Goal: Task Accomplishment & Management: Complete application form

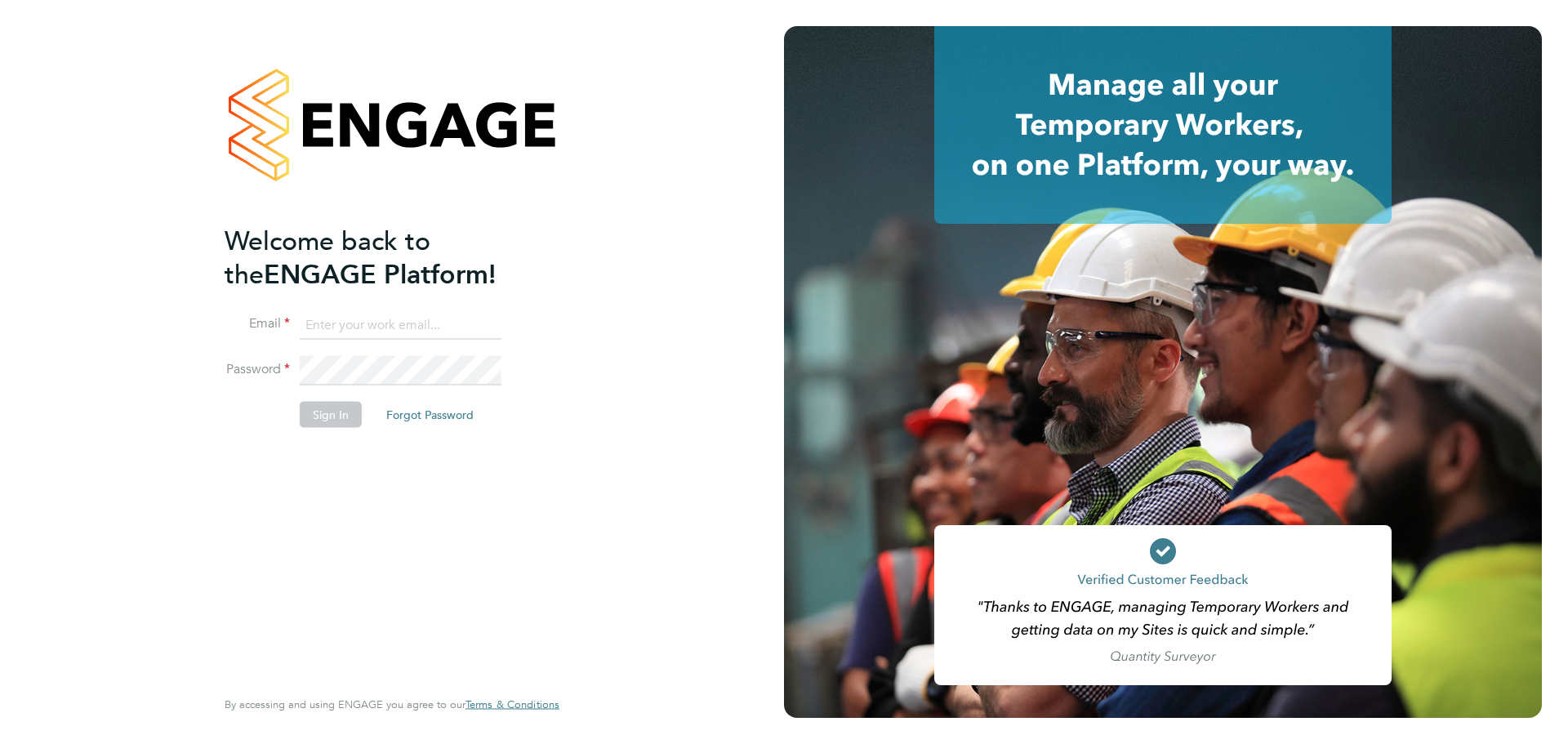
type input "[EMAIL_ADDRESS][DOMAIN_NAME]"
click at [323, 420] on button "Sign In" at bounding box center [330, 414] width 62 height 26
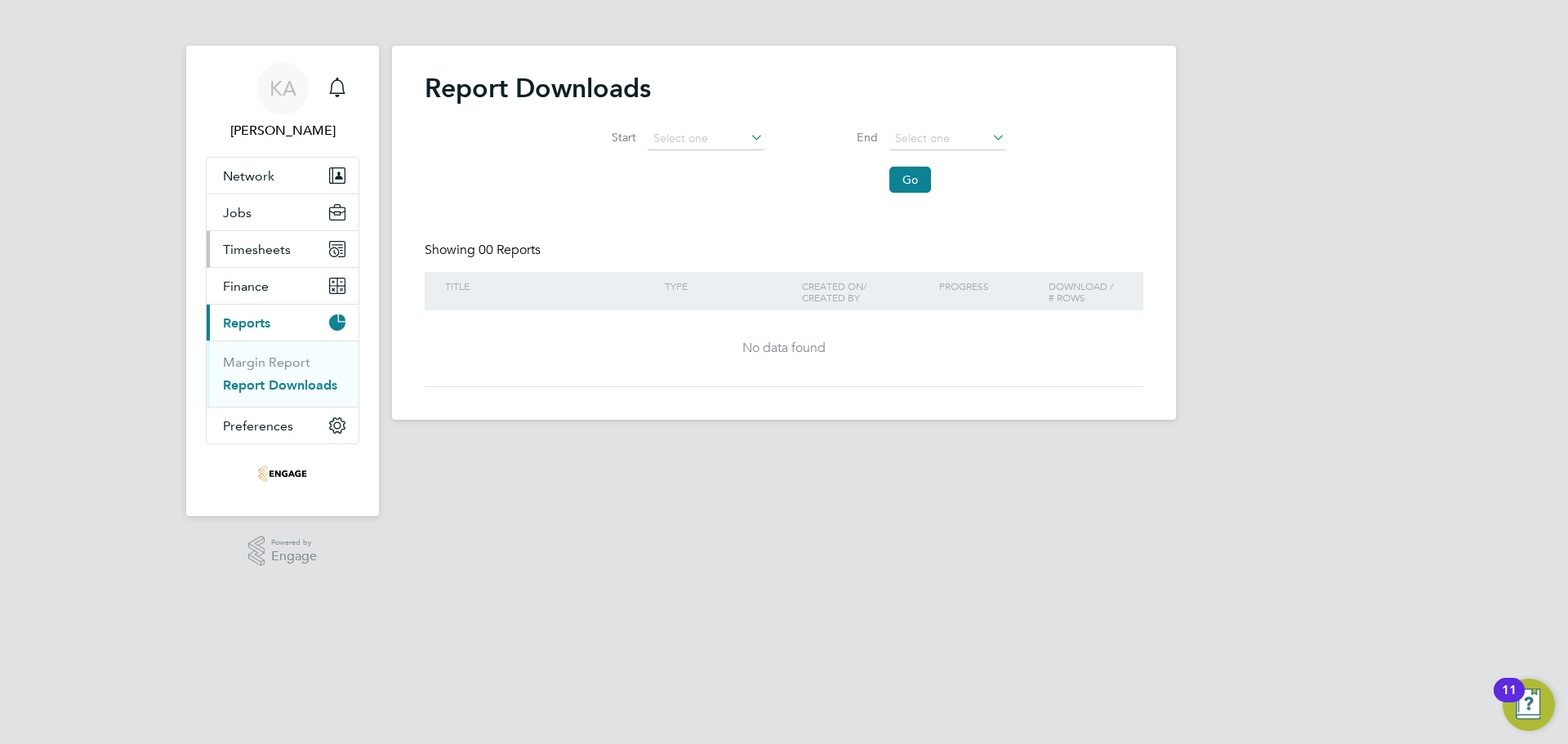
click at [275, 255] on span "Timesheets" at bounding box center [257, 249] width 68 height 16
click at [244, 293] on link "Timesheets" at bounding box center [257, 289] width 68 height 16
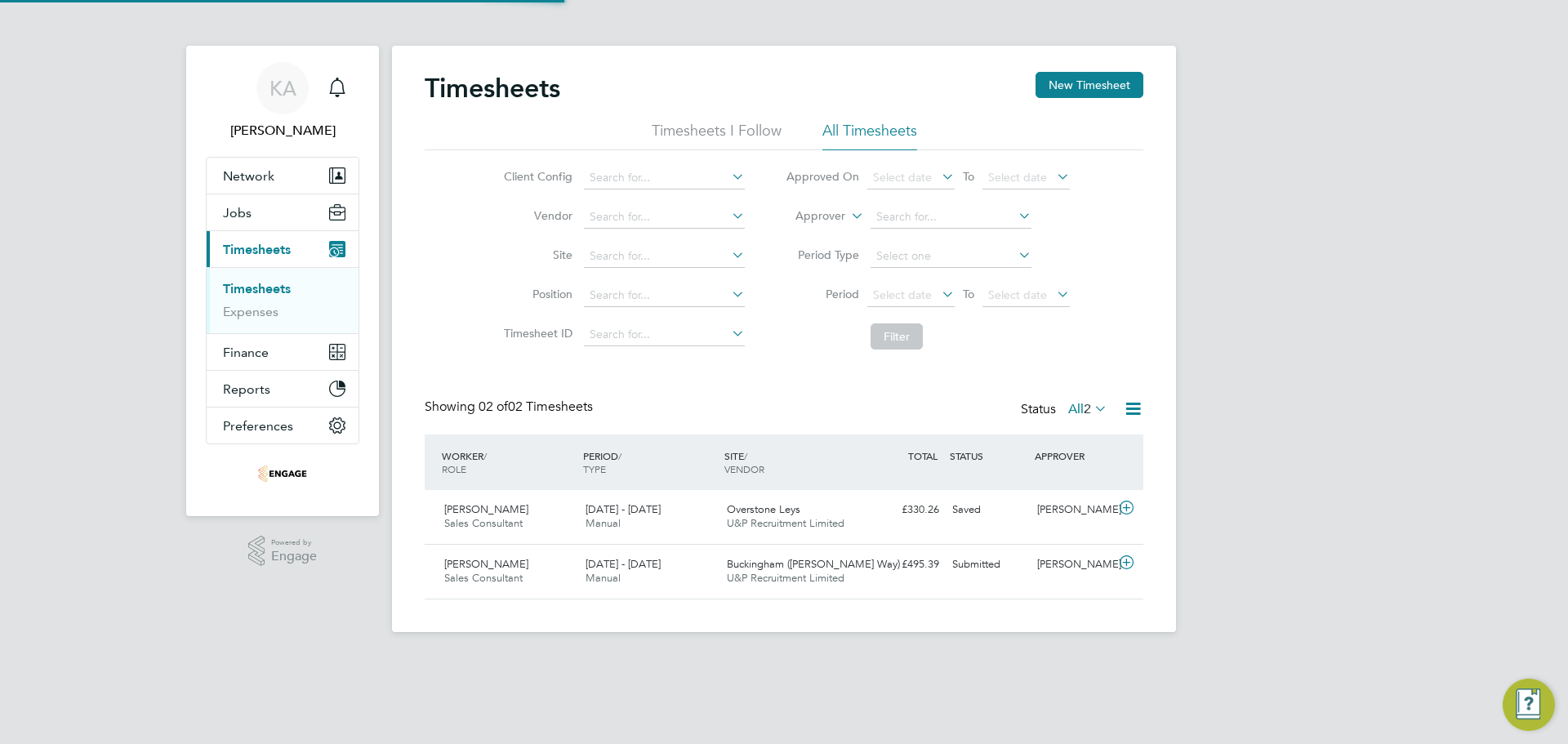
scroll to position [42, 142]
click at [779, 575] on span "U&P Recruitment Limited" at bounding box center [786, 578] width 117 height 14
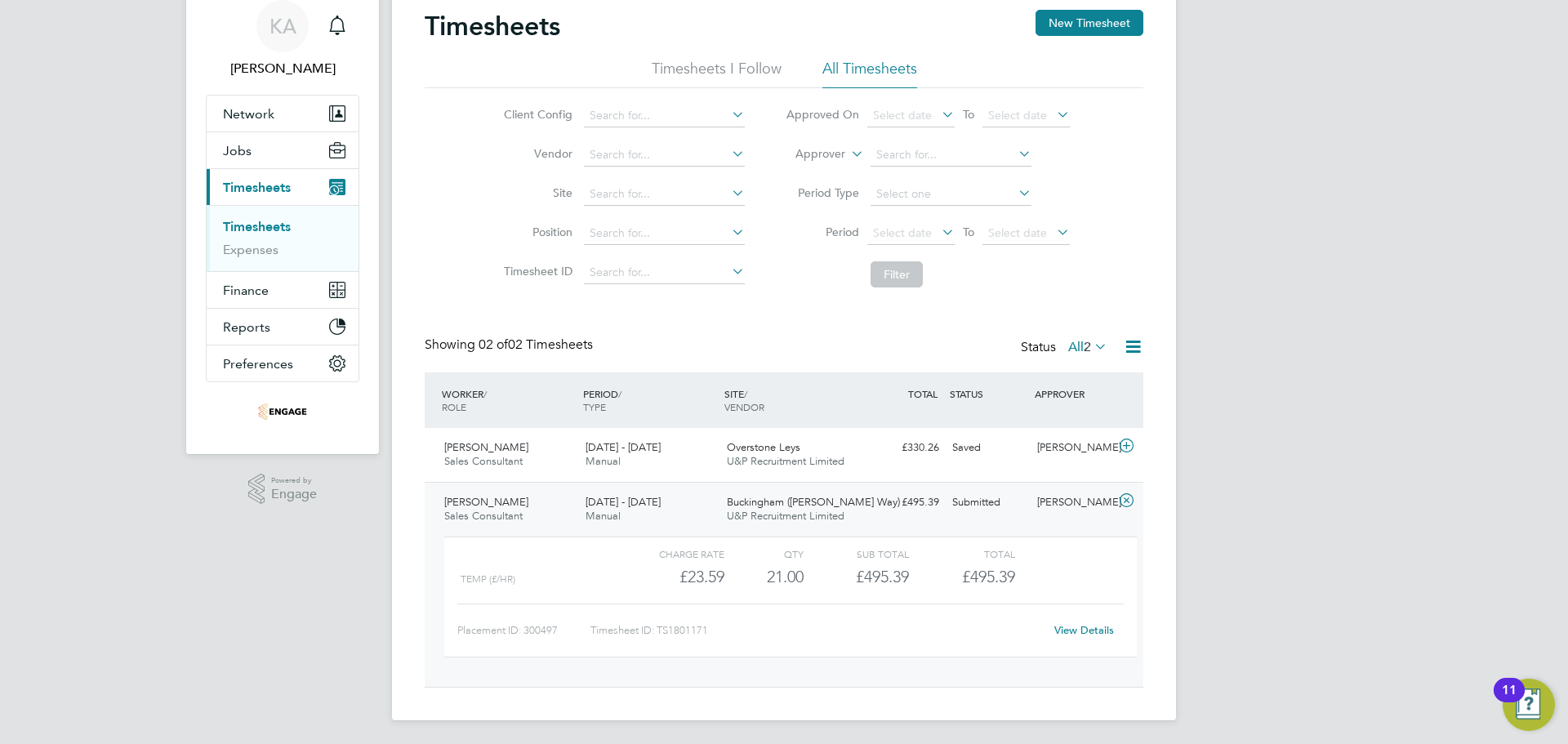
scroll to position [65, 0]
click at [1075, 635] on div "View Details" at bounding box center [1083, 627] width 80 height 26
click at [1071, 626] on link "View Details" at bounding box center [1083, 627] width 60 height 14
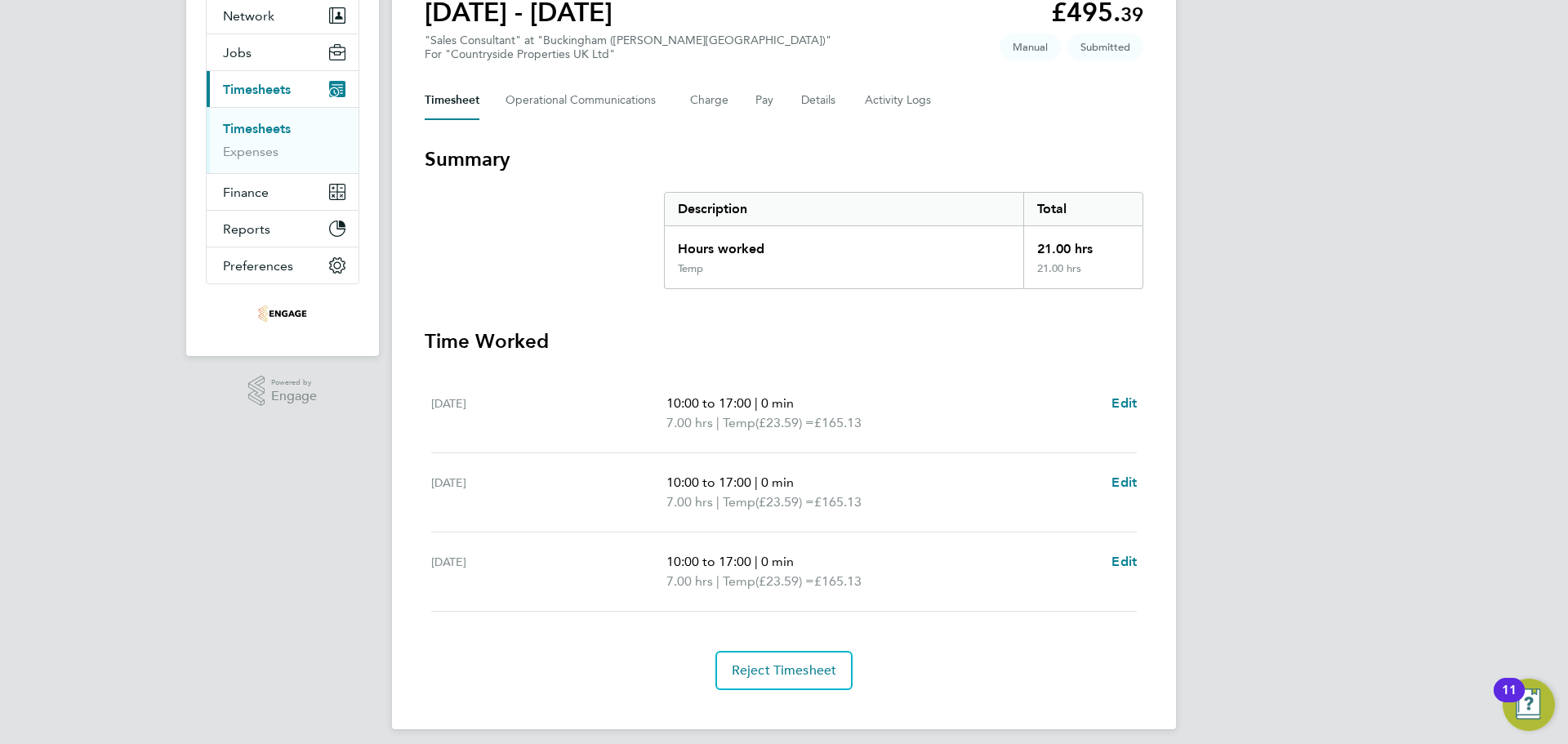
scroll to position [171, 0]
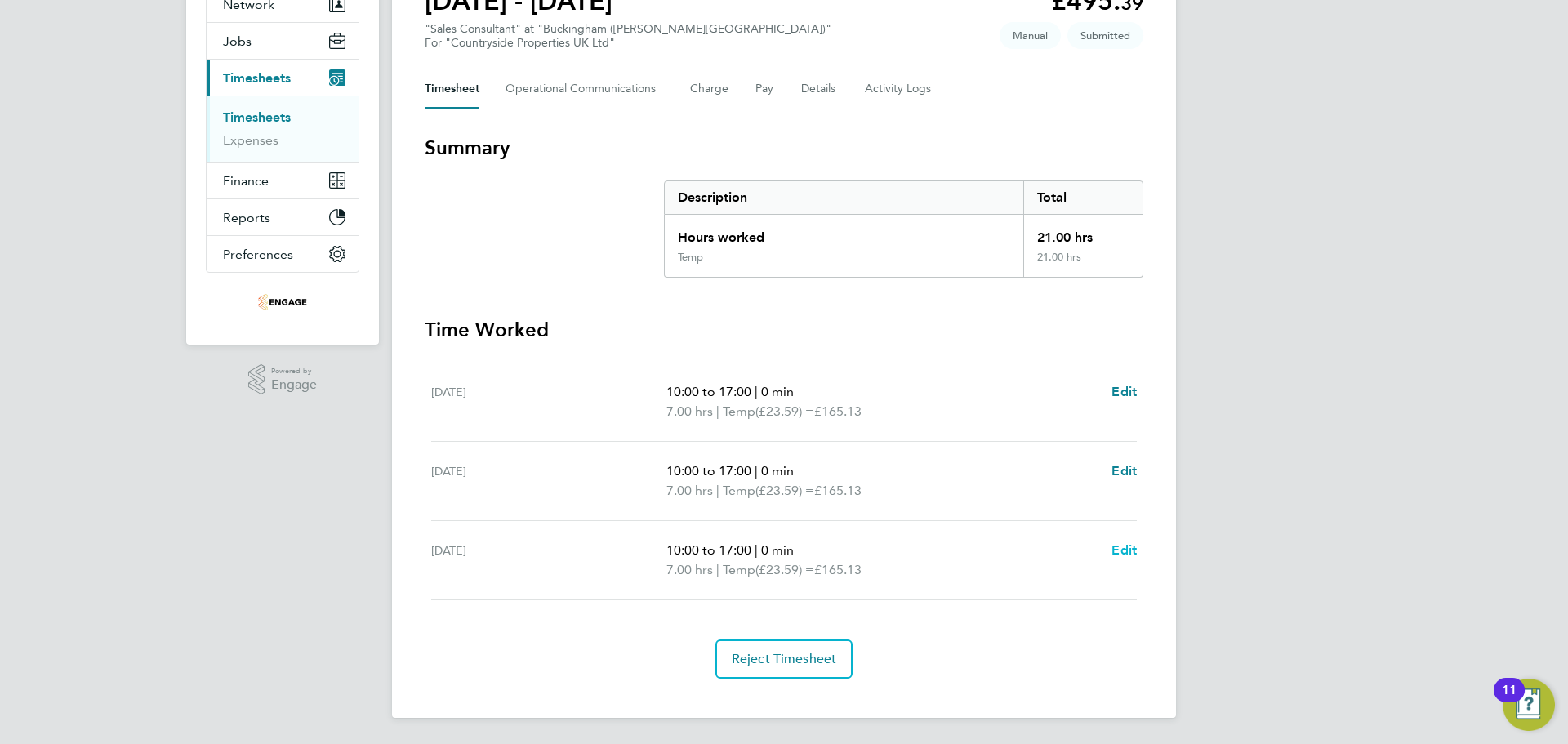
click at [1124, 544] on span "Edit" at bounding box center [1124, 550] width 25 height 16
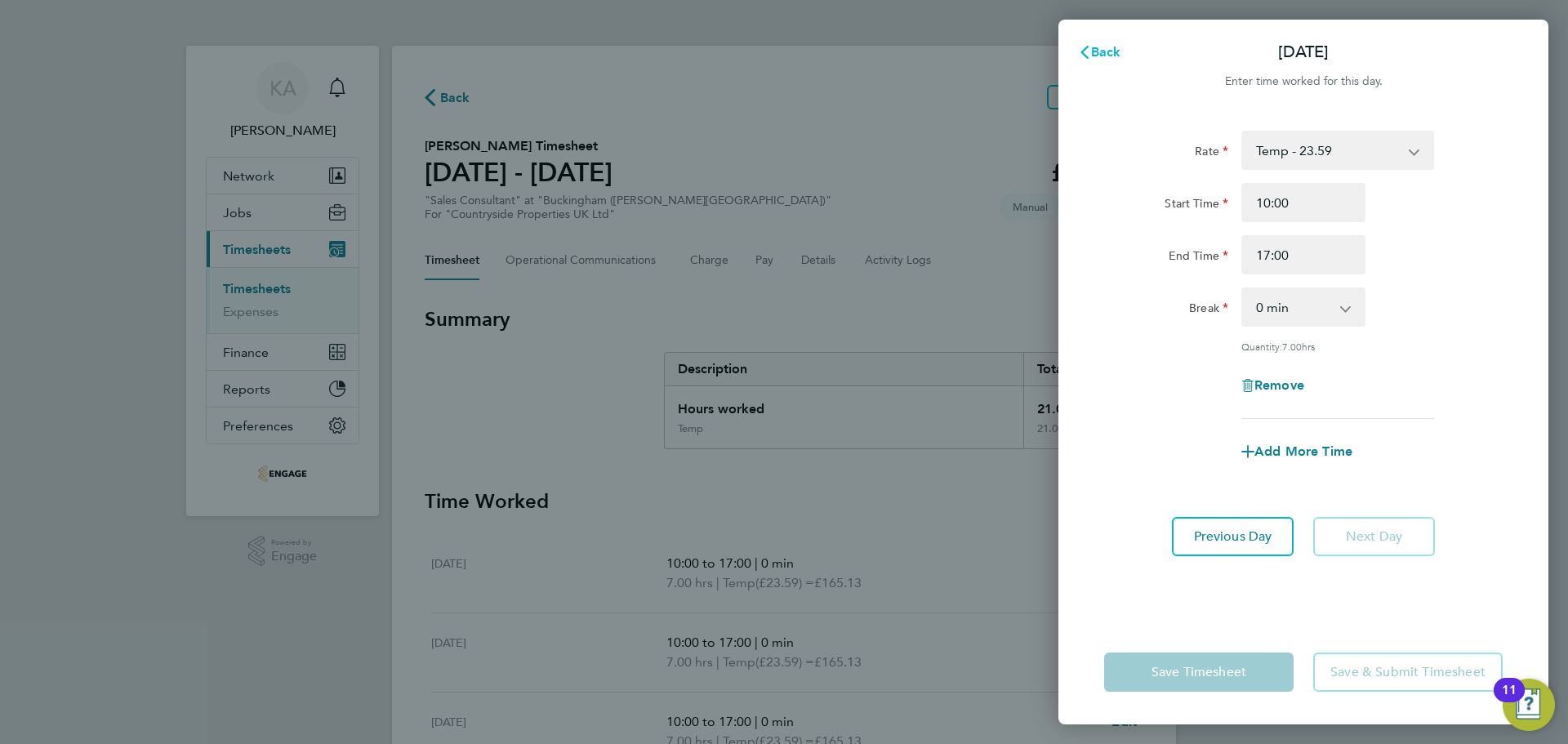
click at [1096, 45] on span "Back" at bounding box center [1106, 52] width 30 height 16
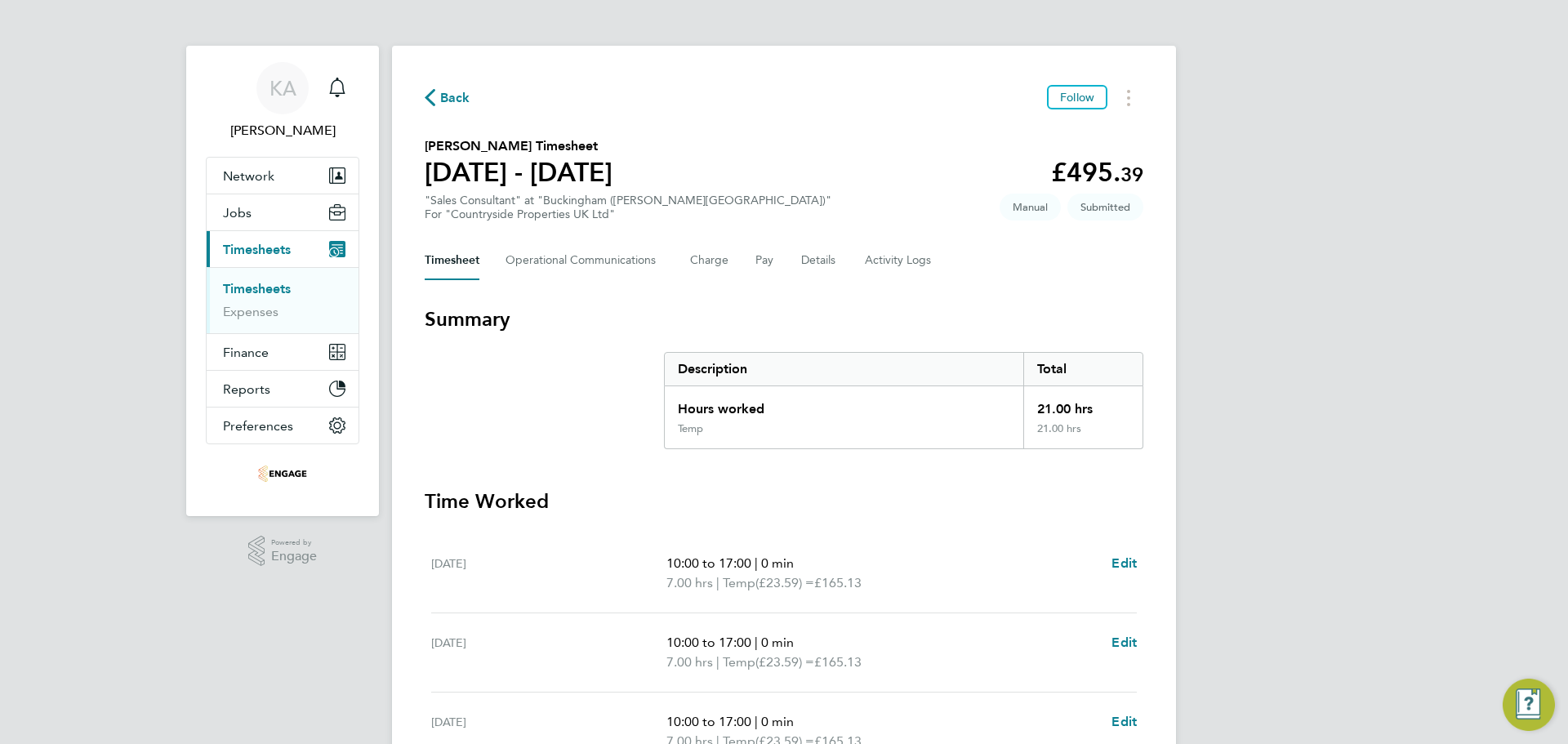
drag, startPoint x: 994, startPoint y: 139, endPoint x: 562, endPoint y: 202, distance: 436.6
click at [993, 139] on section "[PERSON_NAME] Timesheet [DATE] - [DATE] £495. 39 "Sales Consultant" at "Bucking…" at bounding box center [783, 179] width 719 height 85
click at [265, 304] on link "Expenses" at bounding box center [251, 311] width 55 height 16
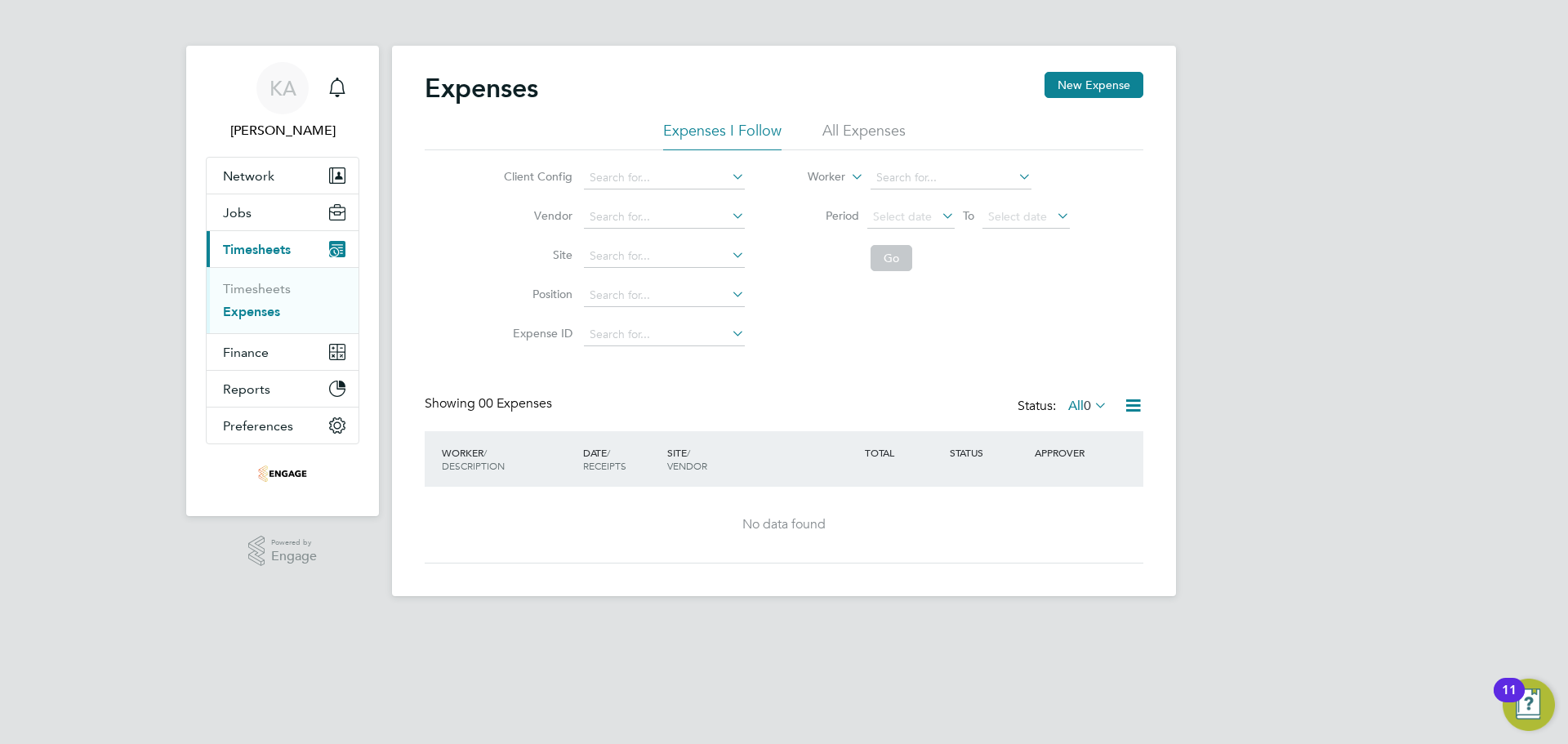
click at [847, 127] on li "All Expenses" at bounding box center [864, 135] width 83 height 29
click at [1091, 406] on icon at bounding box center [1091, 404] width 0 height 23
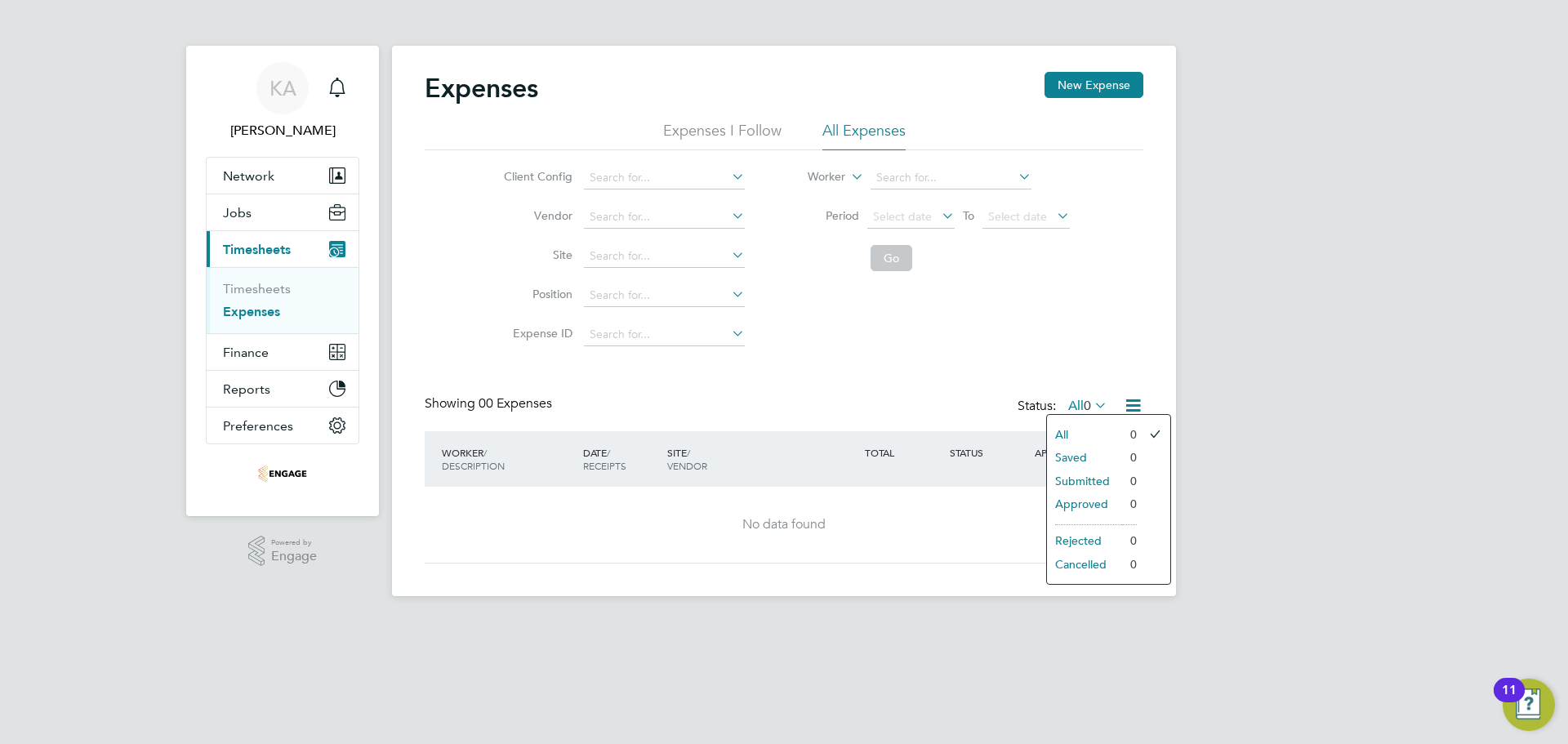
drag, startPoint x: 1050, startPoint y: 341, endPoint x: 852, endPoint y: 380, distance: 201.8
click at [1049, 341] on div "Client Config Vendor Site Position Expense ID Worker Period Select date To Sele…" at bounding box center [783, 252] width 719 height 204
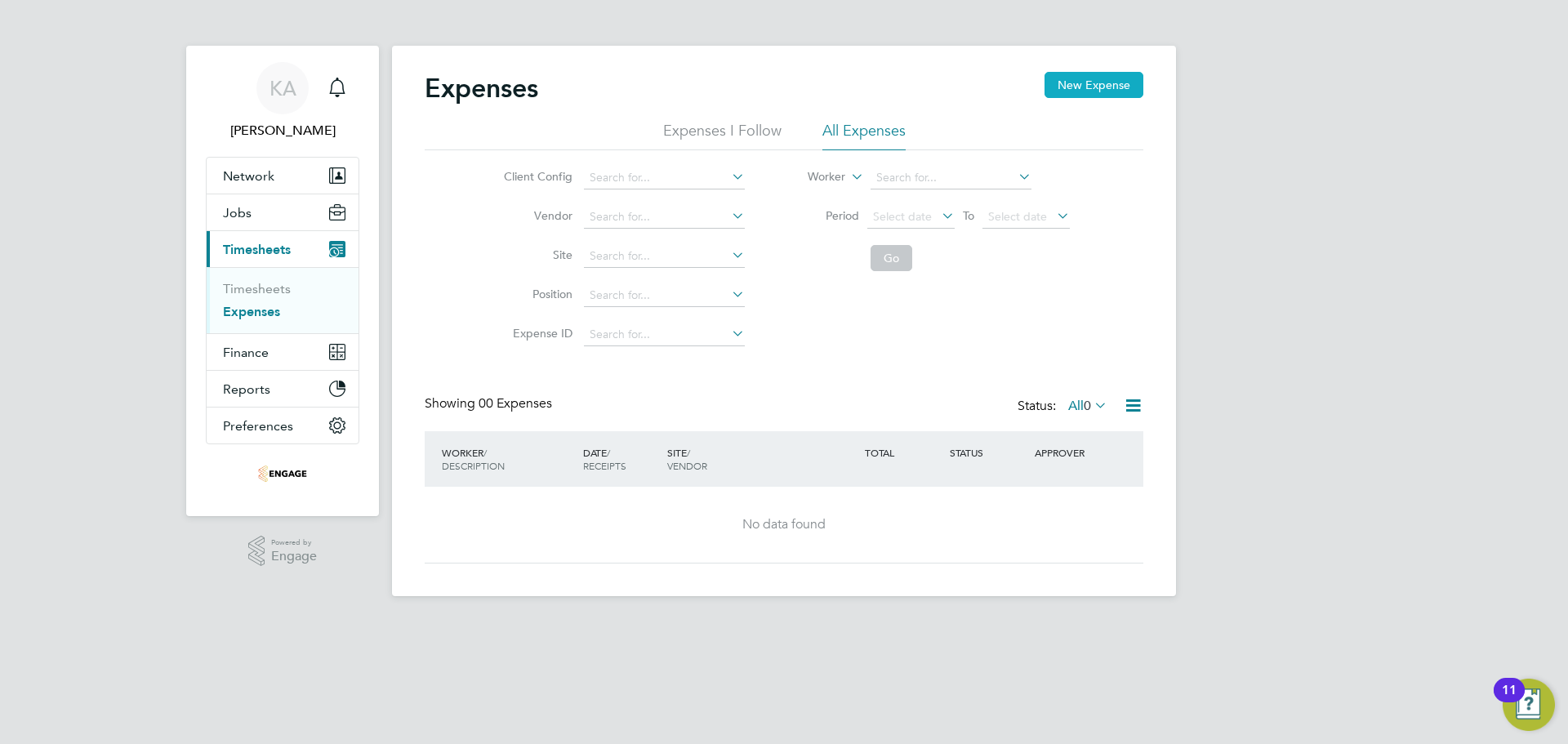
click at [1089, 77] on button "New Expense" at bounding box center [1093, 85] width 99 height 26
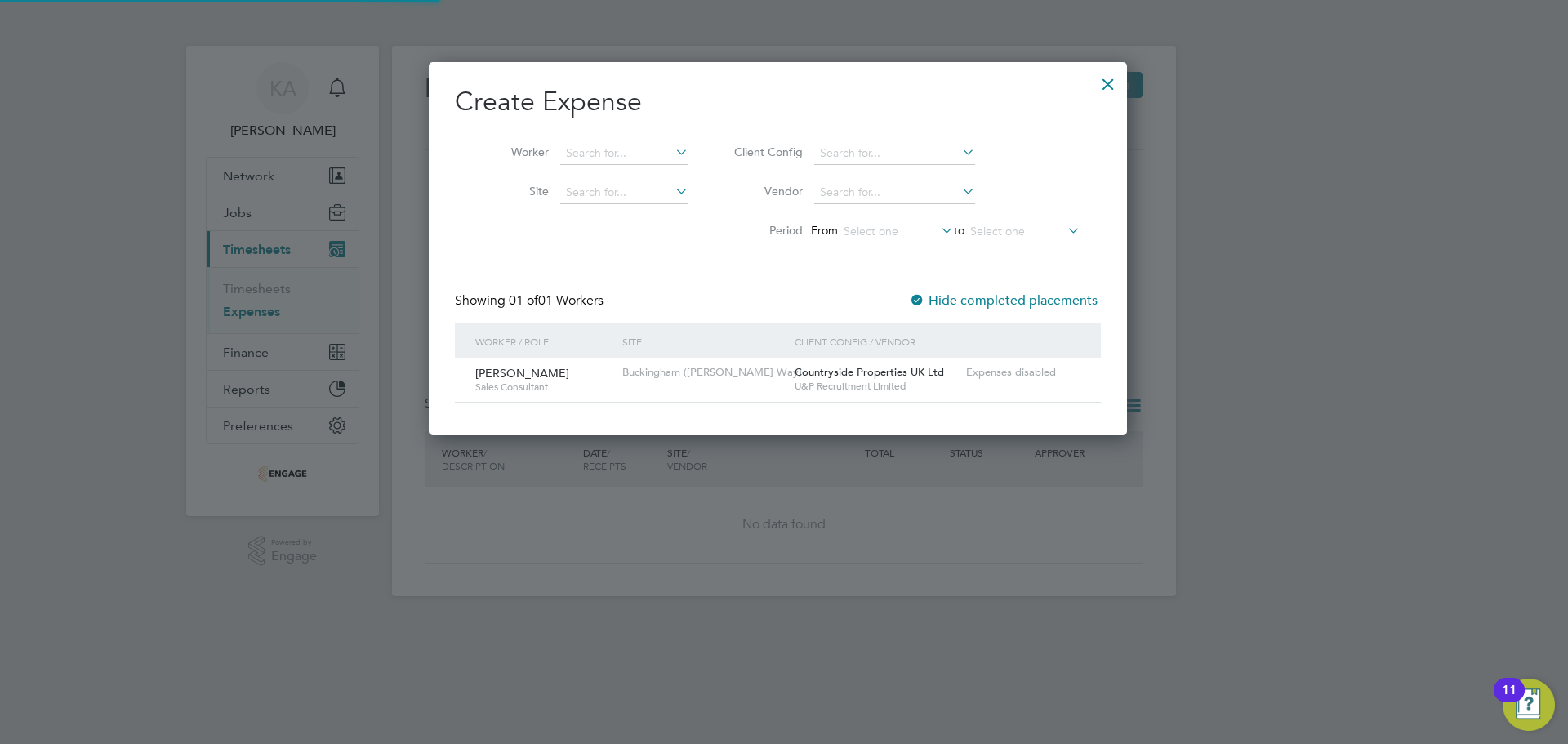
scroll to position [44, 176]
click at [600, 162] on input at bounding box center [624, 153] width 128 height 23
click at [597, 175] on li "[PERSON_NAME]" at bounding box center [660, 175] width 202 height 22
type input "[PERSON_NAME]"
click at [859, 153] on input at bounding box center [895, 153] width 161 height 23
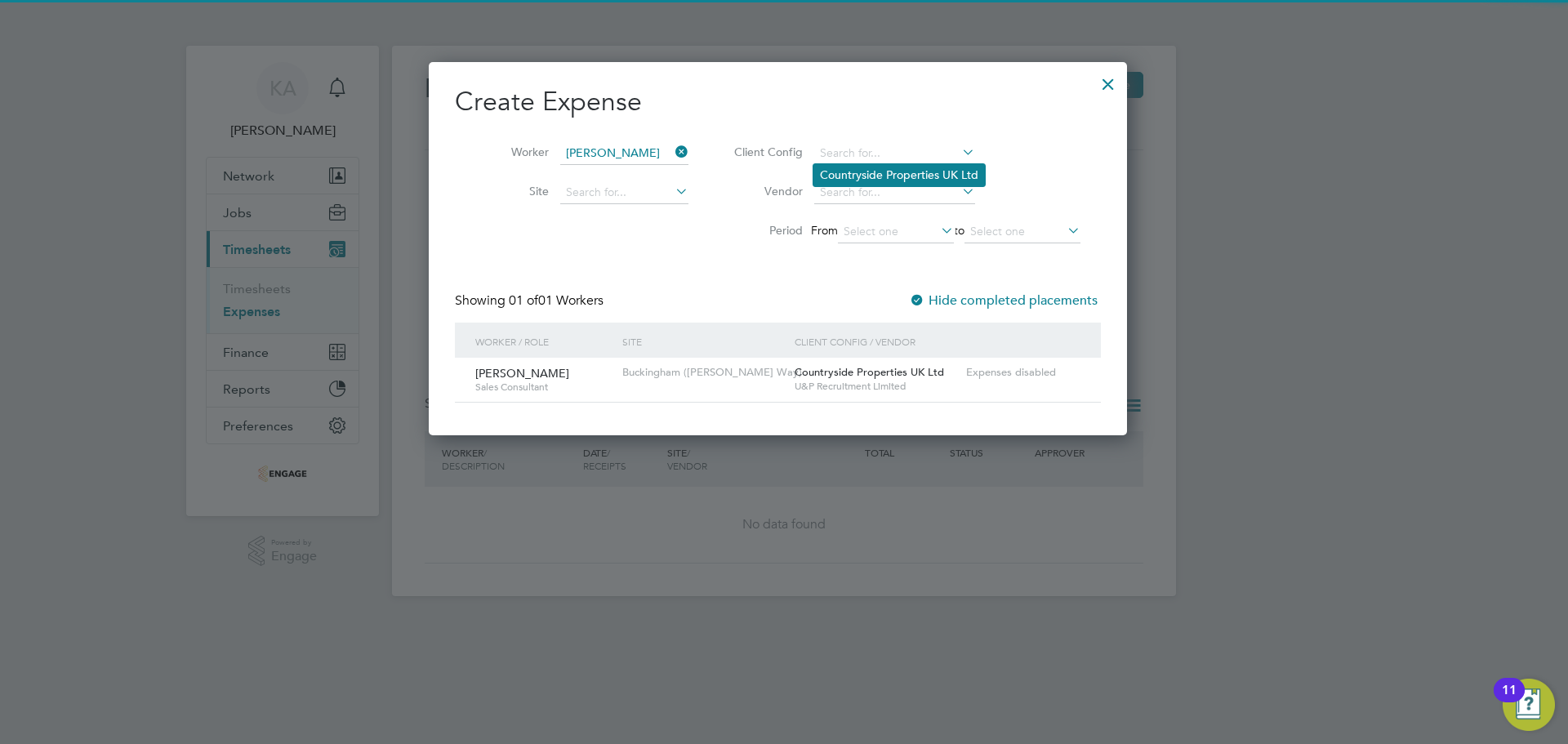
click at [859, 171] on li "Countryside Properties UK Ltd" at bounding box center [899, 175] width 171 height 22
type input "Countryside Properties UK Ltd"
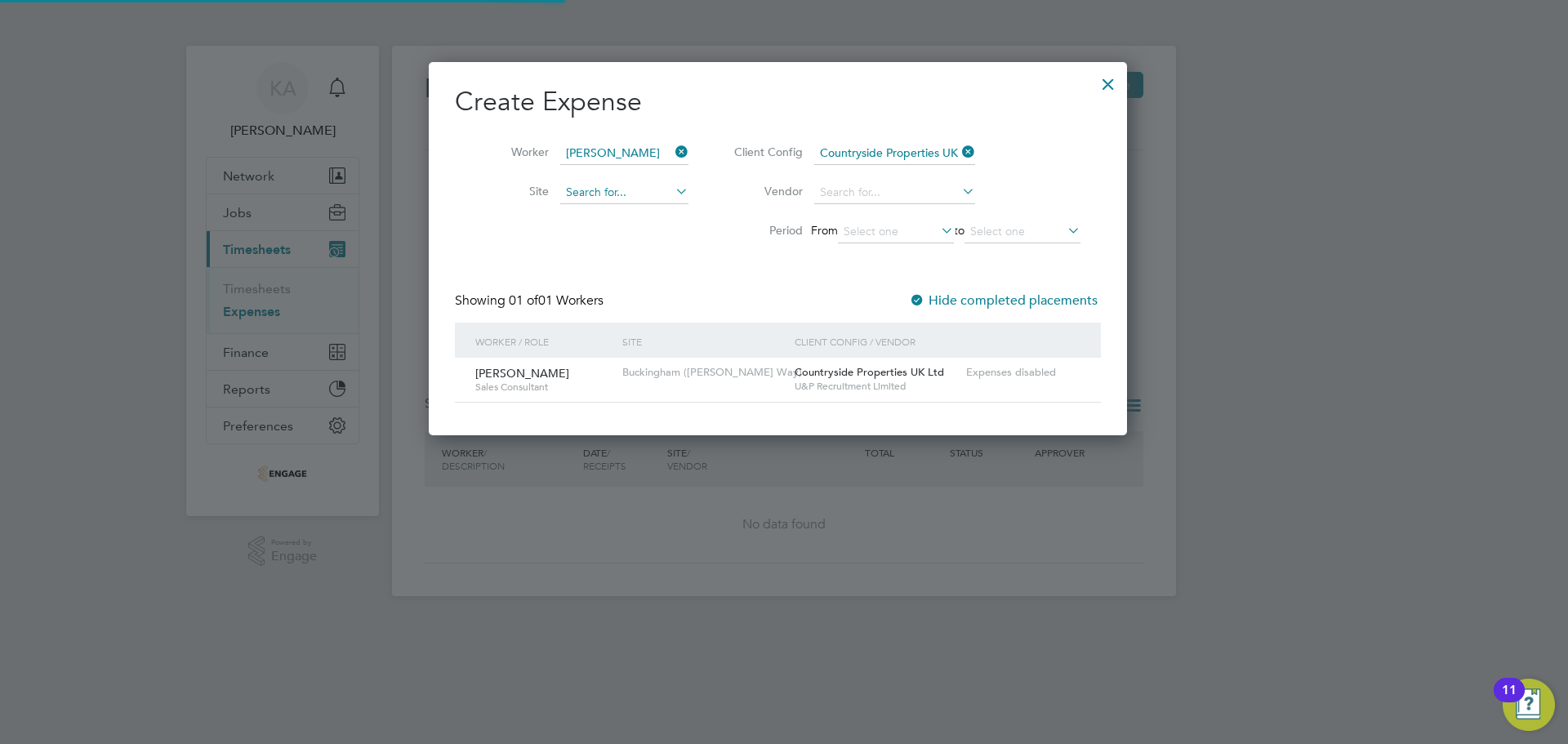
click at [647, 192] on input at bounding box center [624, 192] width 128 height 23
click at [631, 212] on li "Buckingham ([PERSON_NAME] Way)" at bounding box center [662, 214] width 205 height 22
type input "Buckingham ([PERSON_NAME] Way)"
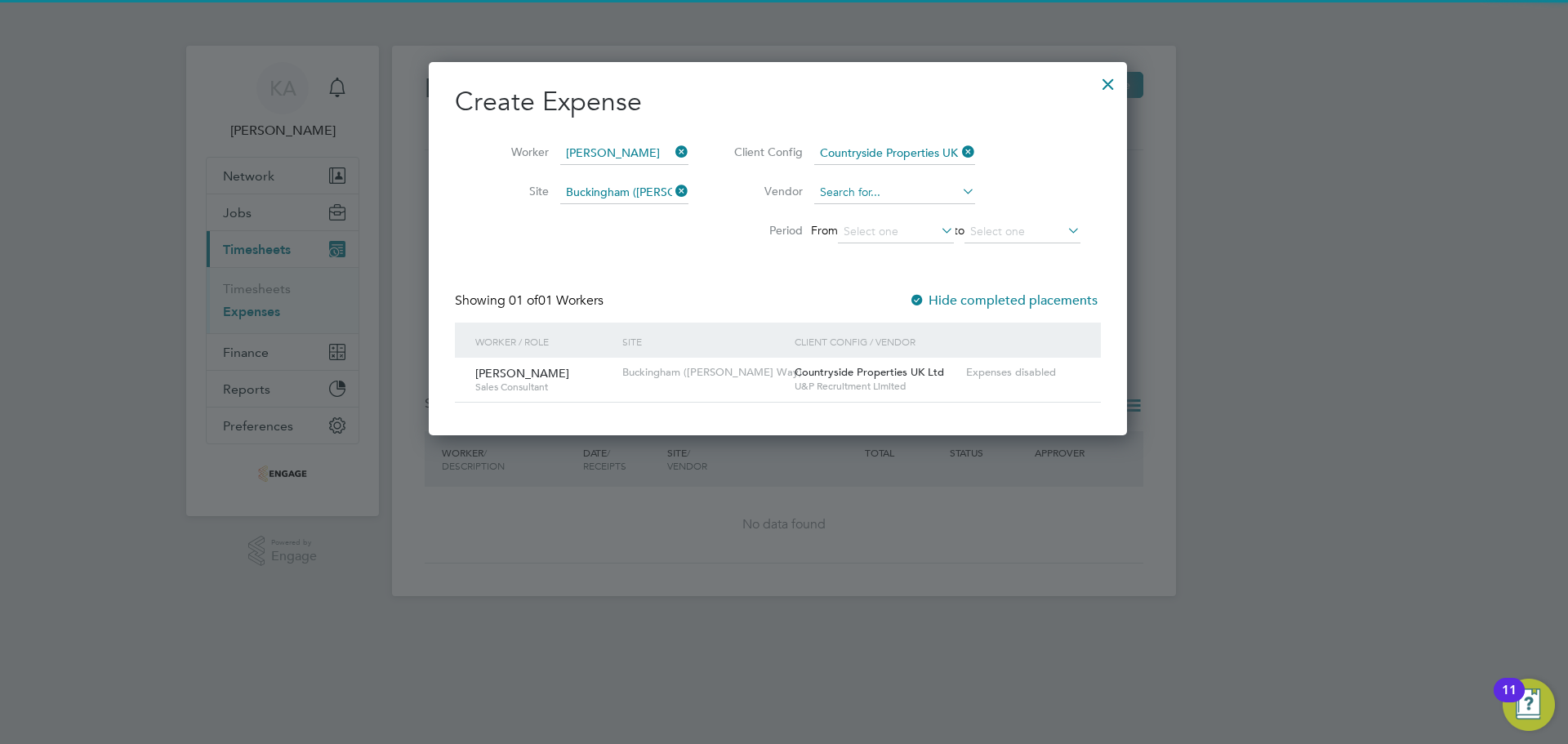
click at [876, 194] on input at bounding box center [895, 192] width 161 height 23
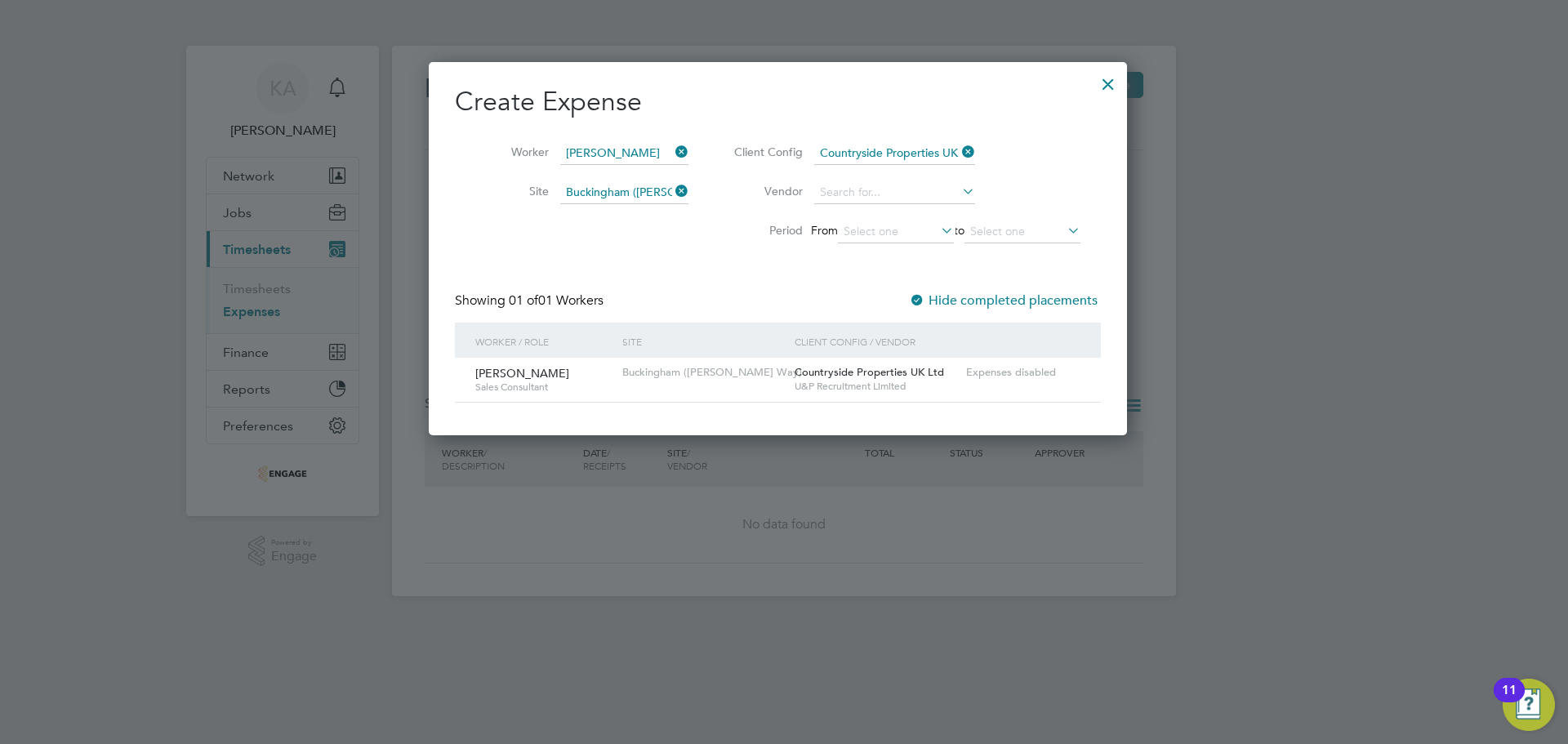
click at [807, 249] on li "Period From to" at bounding box center [904, 232] width 392 height 39
click at [891, 226] on input at bounding box center [896, 232] width 116 height 23
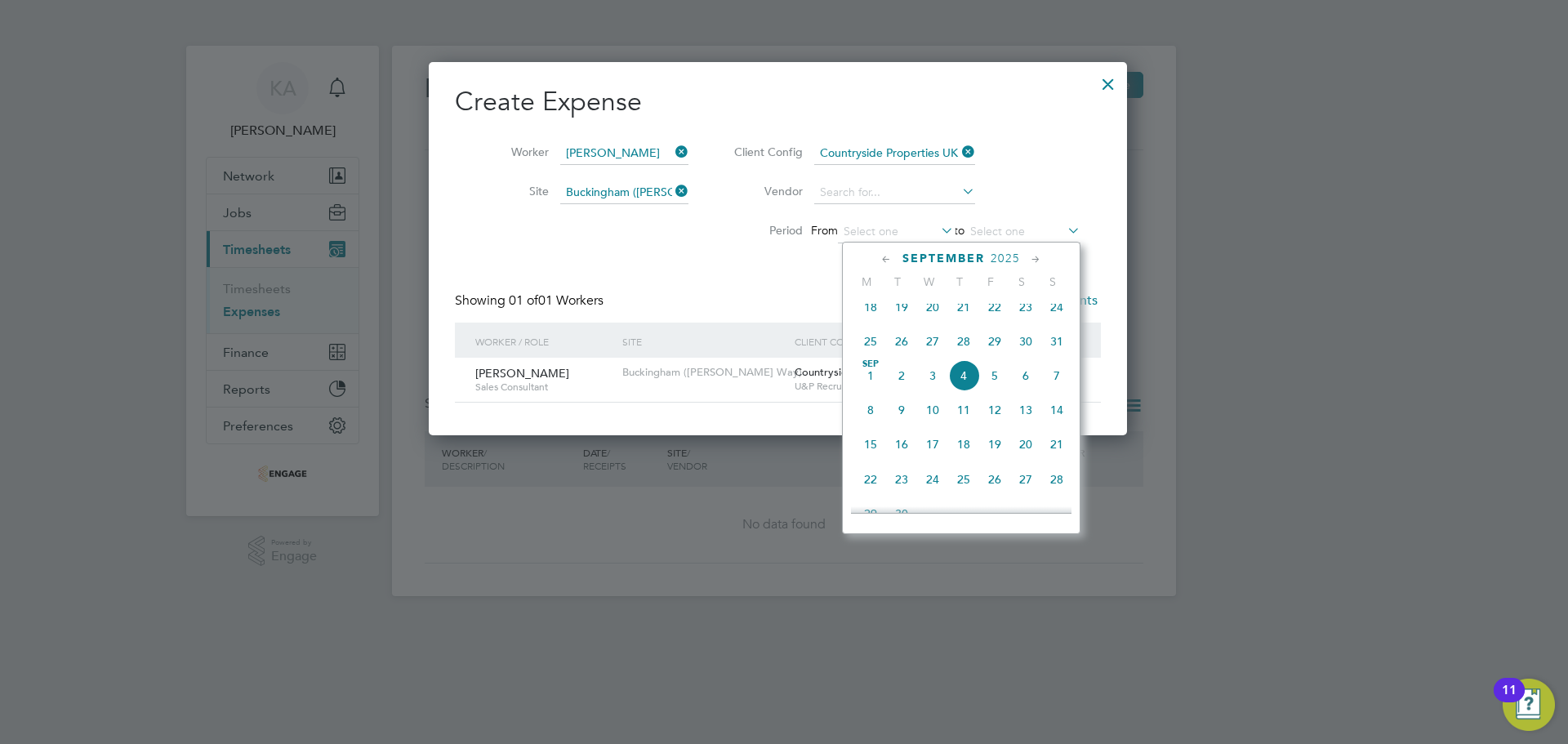
click at [885, 262] on icon at bounding box center [886, 259] width 16 height 18
click at [884, 258] on icon at bounding box center [886, 259] width 16 height 18
click at [907, 317] on span "[DATE]" at bounding box center [901, 314] width 31 height 31
type input "[DATE]"
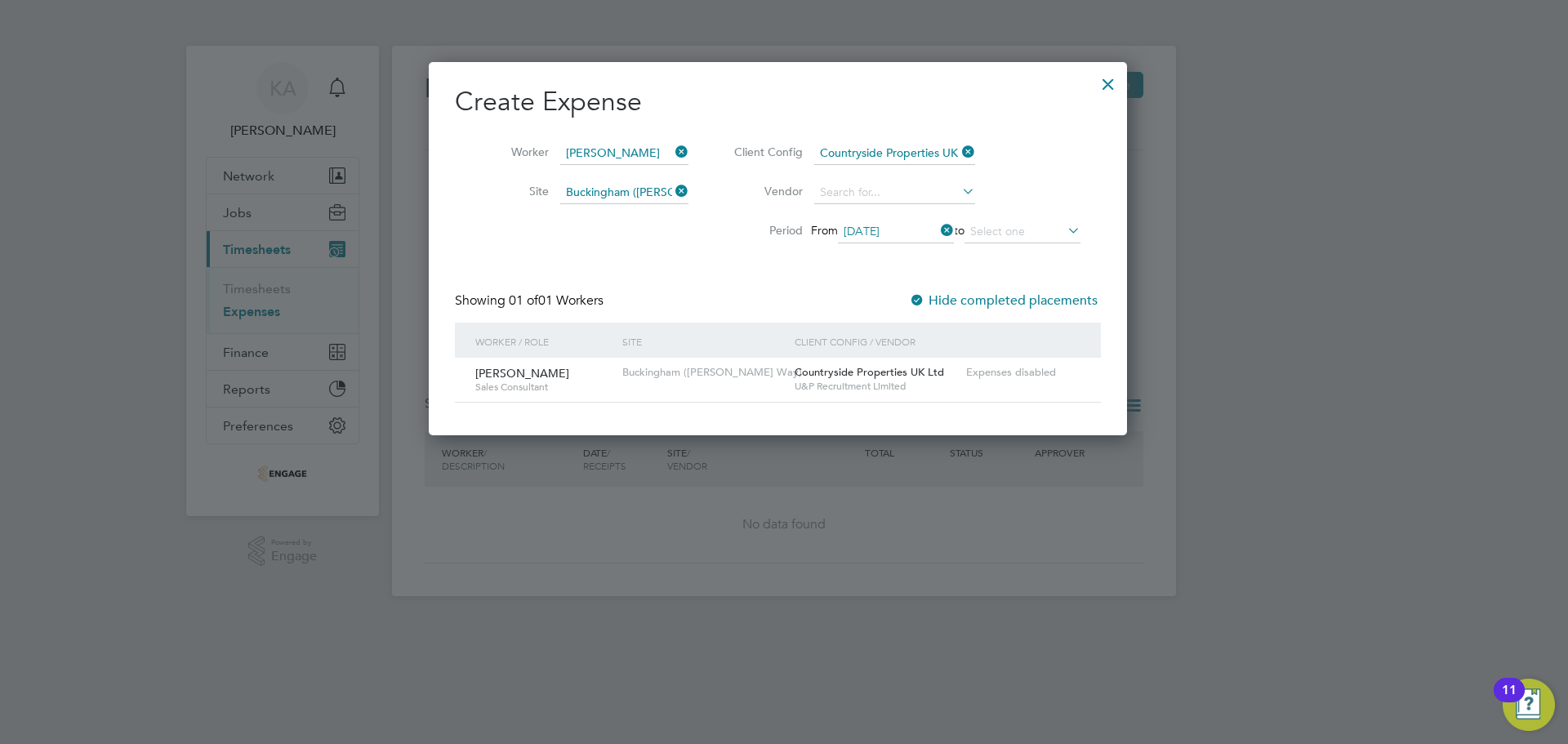
click at [738, 359] on div "Buckingham ([PERSON_NAME] Way)" at bounding box center [704, 373] width 171 height 30
click at [716, 372] on span "Buckingham ([PERSON_NAME] Way)" at bounding box center [712, 372] width 179 height 14
click at [705, 377] on span "Buckingham ([PERSON_NAME] Way)" at bounding box center [712, 372] width 179 height 14
click at [503, 377] on span "[PERSON_NAME]" at bounding box center [522, 373] width 94 height 15
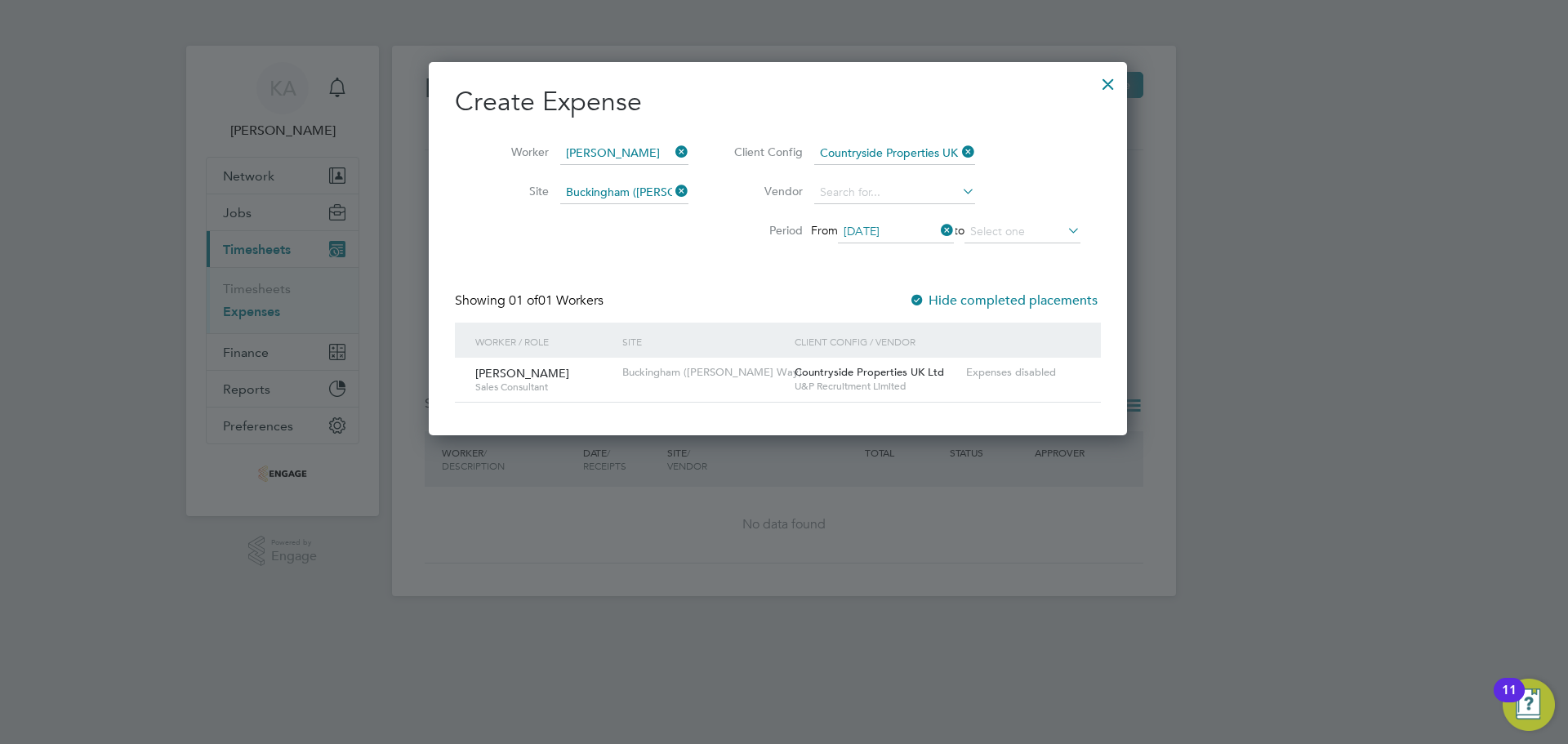
click at [1123, 85] on div at bounding box center [1108, 80] width 29 height 29
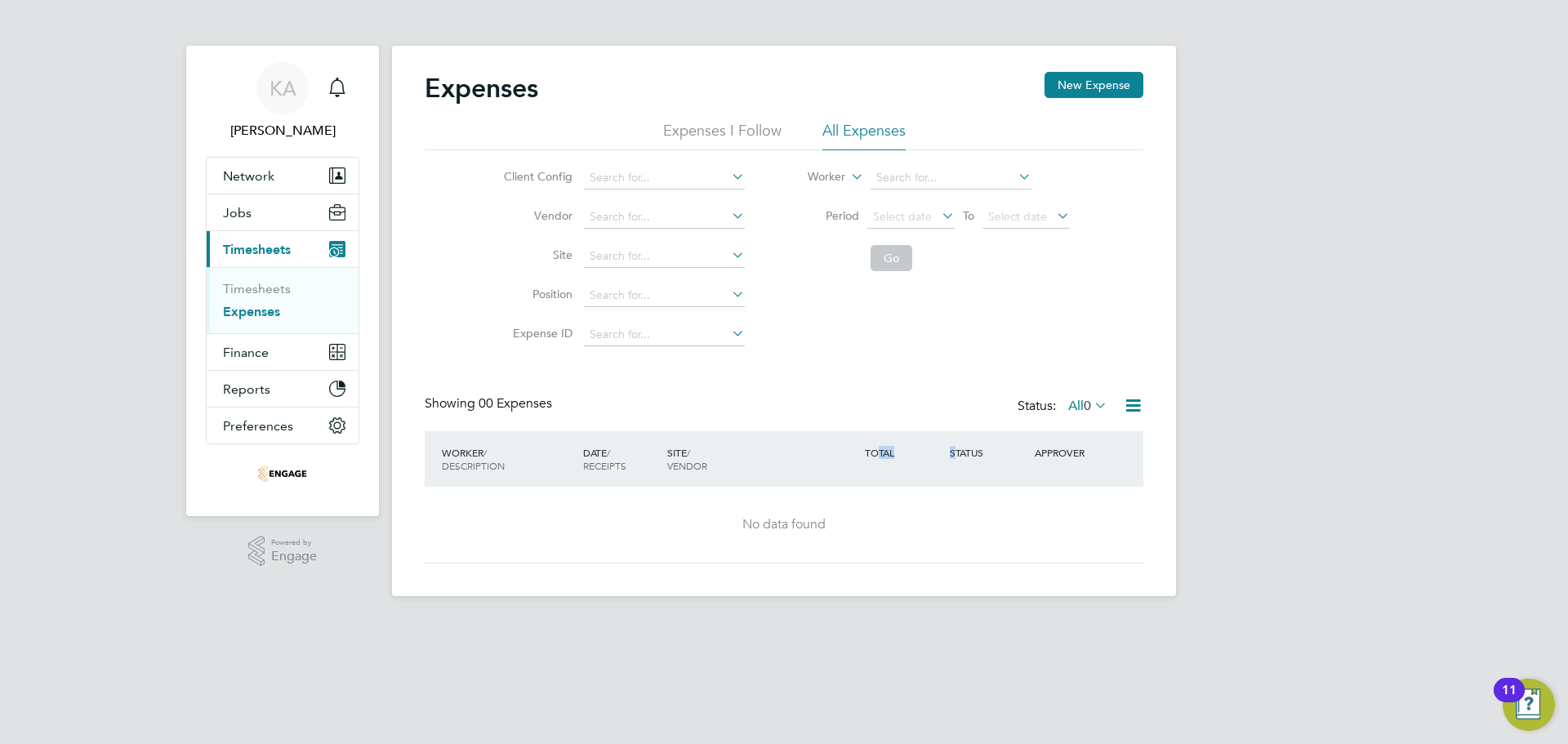
drag, startPoint x: 875, startPoint y: 450, endPoint x: 957, endPoint y: 450, distance: 82.0
click at [957, 450] on div "WORKER / DESCRIPTION DATE / RECEIPTS SITE / VENDOR TOTAL STATUS APPROVER" at bounding box center [783, 459] width 719 height 55
click at [960, 452] on div "STATUS" at bounding box center [988, 452] width 85 height 29
click at [965, 453] on div "STATUS" at bounding box center [988, 452] width 85 height 29
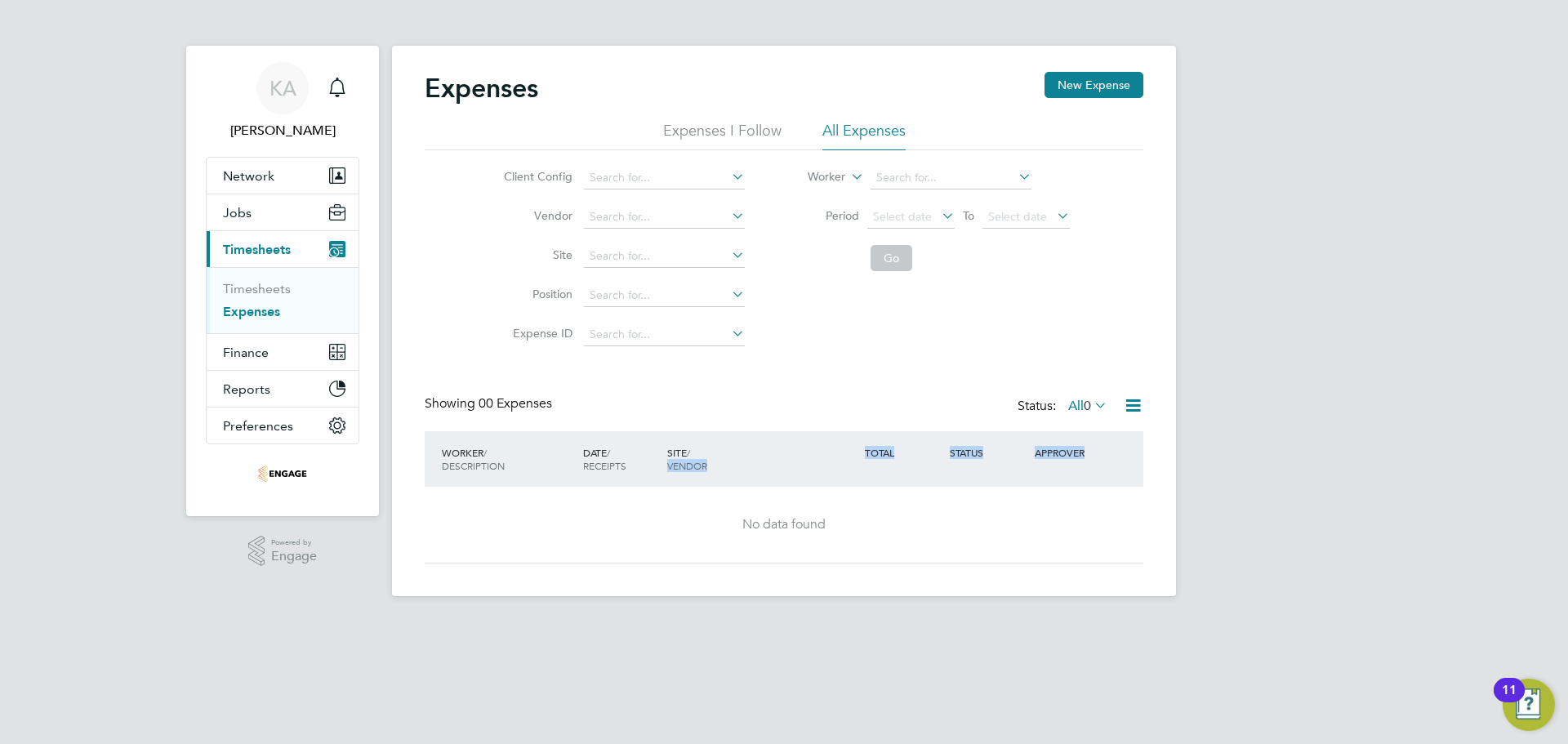
click at [1049, 454] on div "APPROVER" at bounding box center [1072, 452] width 85 height 29
drag, startPoint x: 1032, startPoint y: 461, endPoint x: 1020, endPoint y: 461, distance: 12.0
click at [1031, 461] on div "APPROVER" at bounding box center [1072, 452] width 85 height 29
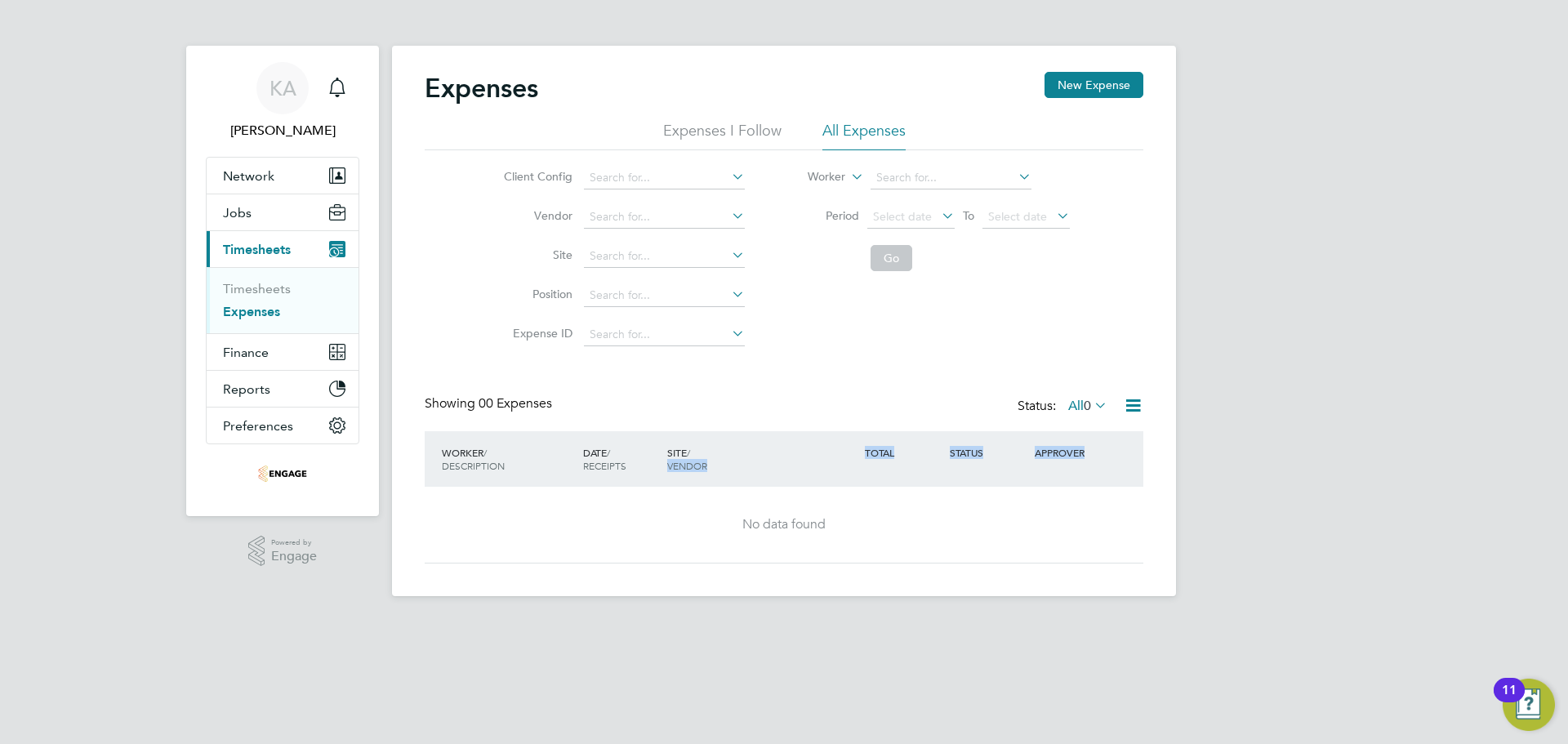
click at [930, 454] on div "TOTAL" at bounding box center [902, 452] width 85 height 29
drag, startPoint x: 667, startPoint y: 464, endPoint x: 1089, endPoint y: 454, distance: 422.1
click at [1089, 454] on div "WORKER / DESCRIPTION DATE / RECEIPTS SITE / VENDOR TOTAL STATUS APPROVER" at bounding box center [783, 459] width 719 height 55
